Goal: Use online tool/utility: Use online tool/utility

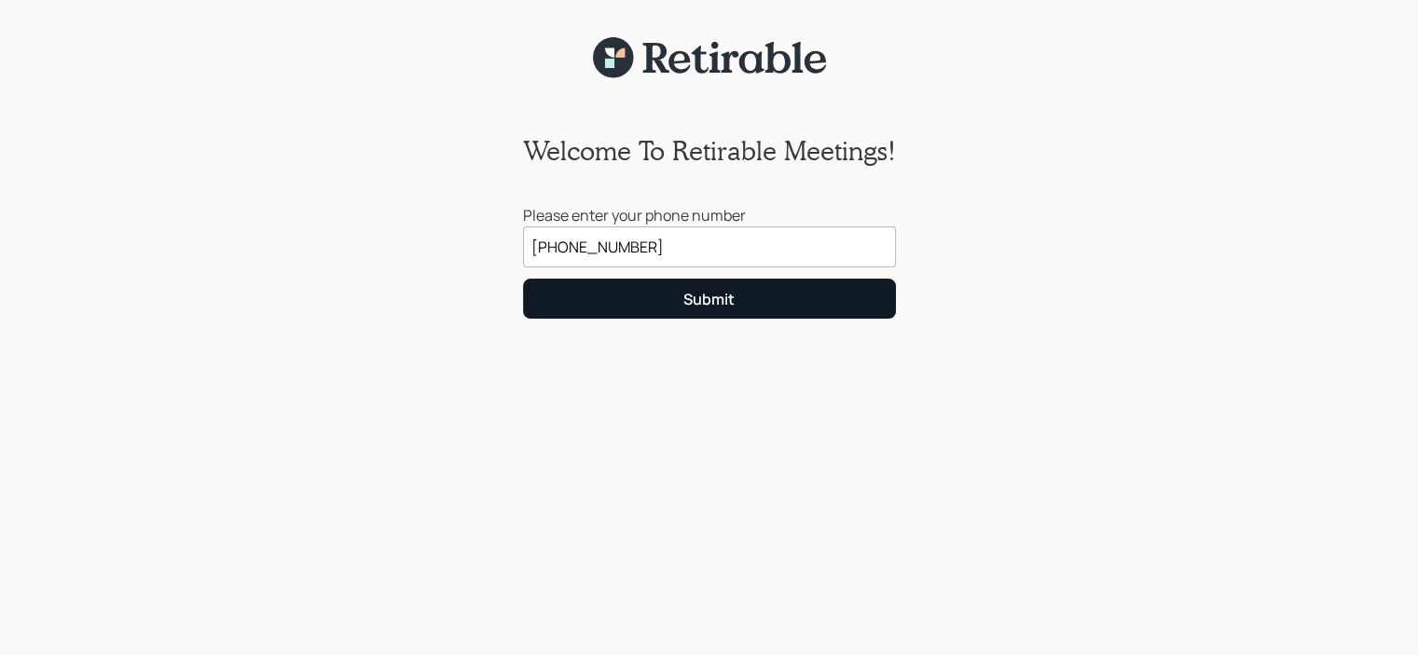
type input "(303) 854-4563"
click at [667, 299] on button "Submit" at bounding box center [709, 299] width 373 height 40
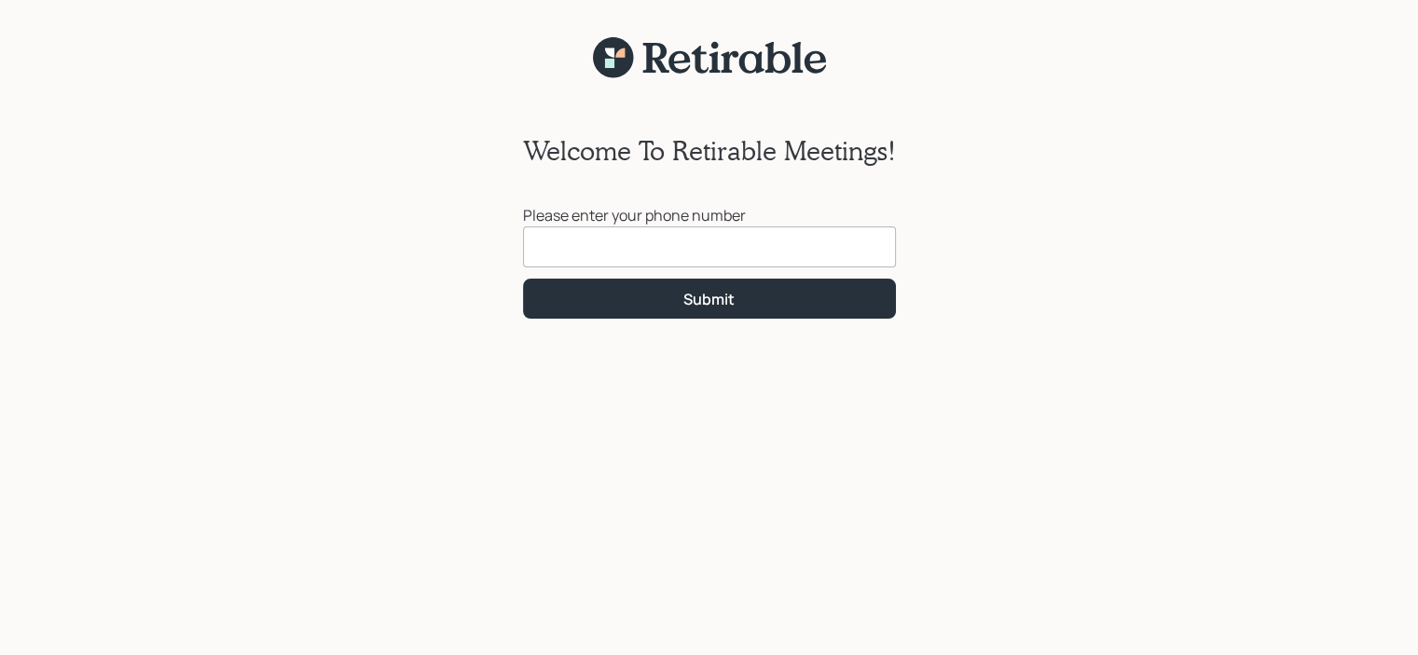
click at [591, 238] on input at bounding box center [709, 246] width 373 height 41
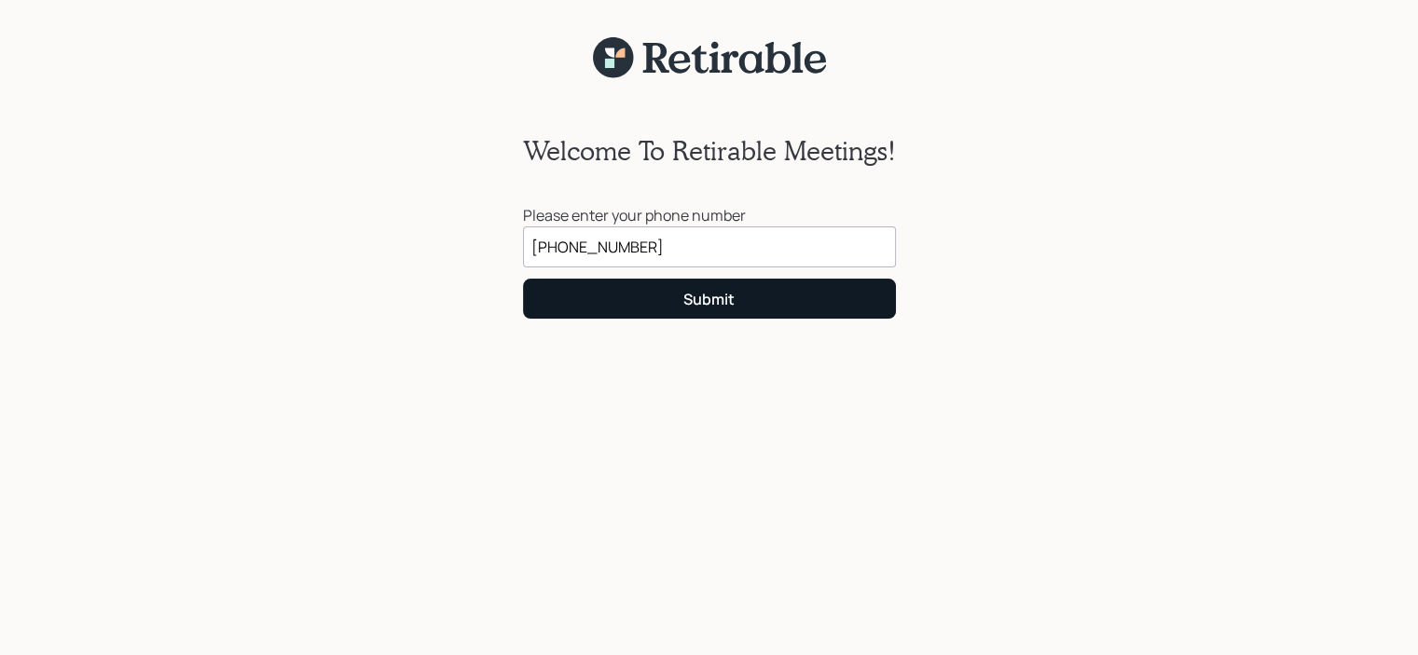
type input "[PHONE_NUMBER]"
click at [696, 301] on div "Submit" at bounding box center [708, 299] width 51 height 21
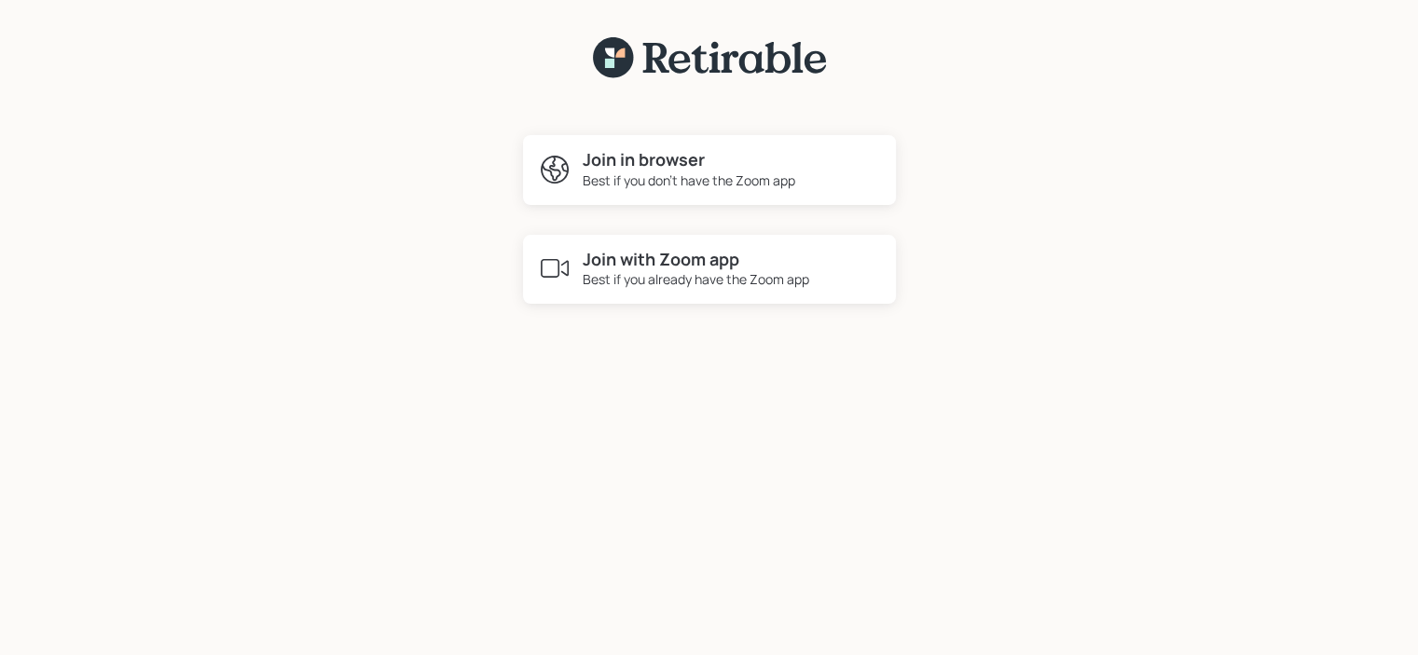
click at [696, 275] on div "Best if you already have the Zoom app" at bounding box center [695, 279] width 226 height 20
